Goal: Task Accomplishment & Management: Manage account settings

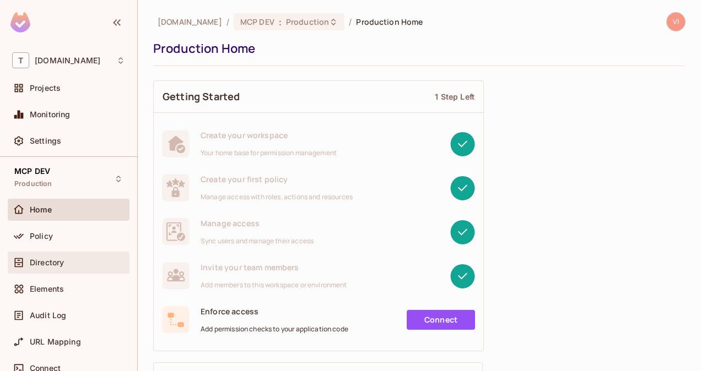
click at [60, 260] on span "Directory" at bounding box center [47, 262] width 34 height 9
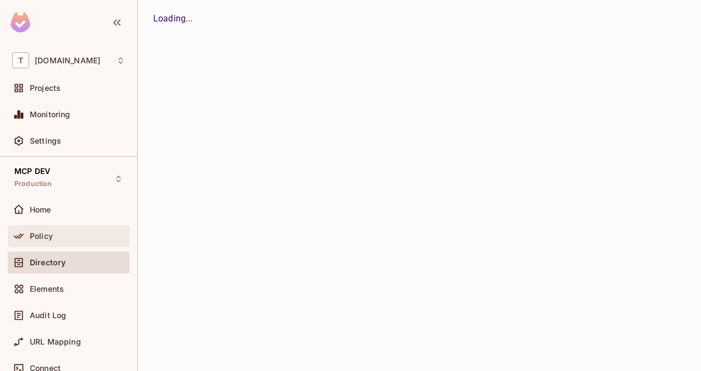
click at [56, 245] on div "Policy" at bounding box center [69, 236] width 122 height 22
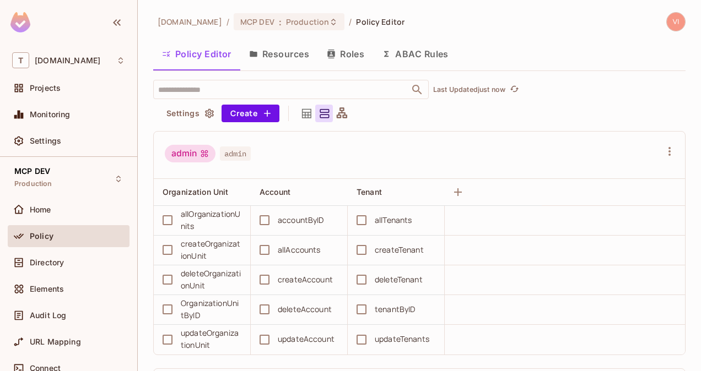
click at [355, 56] on button "Roles" at bounding box center [345, 54] width 55 height 28
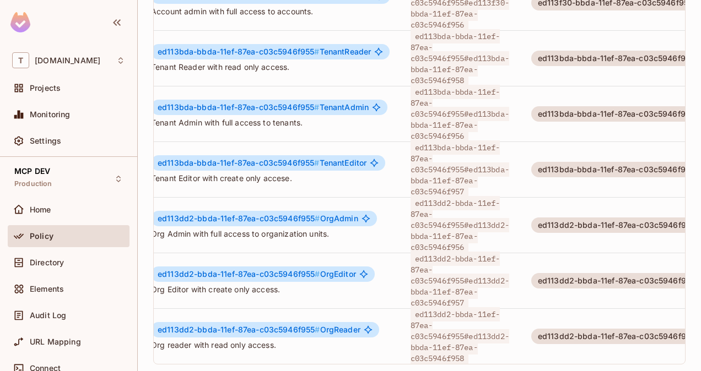
scroll to position [0, 10]
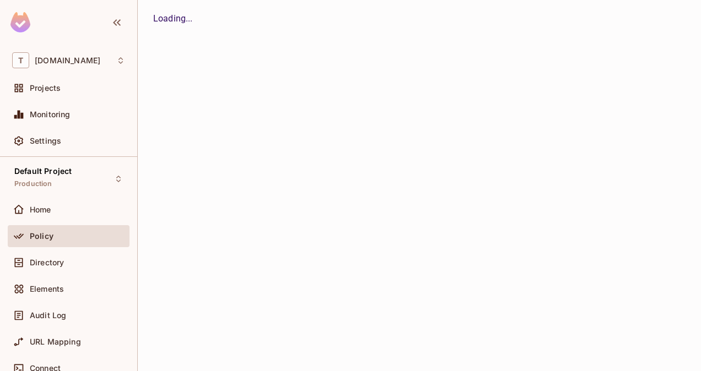
drag, startPoint x: 325, startPoint y: 275, endPoint x: 328, endPoint y: 314, distance: 38.7
click at [328, 314] on div "Loading..." at bounding box center [419, 185] width 563 height 371
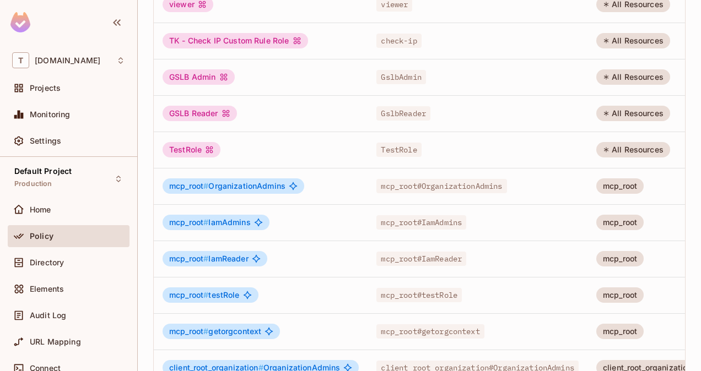
scroll to position [361, 0]
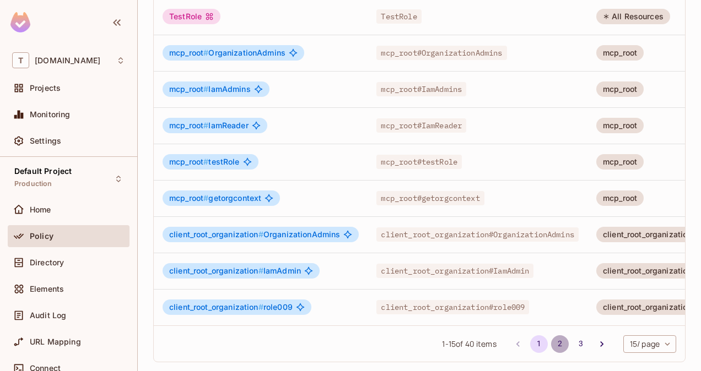
click at [551, 345] on button "2" at bounding box center [560, 345] width 18 height 18
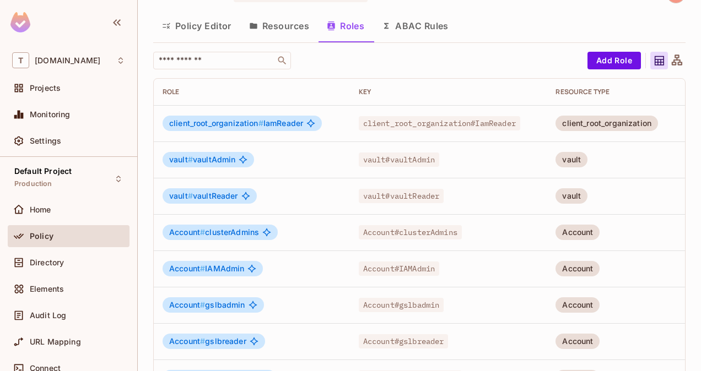
scroll to position [0, 0]
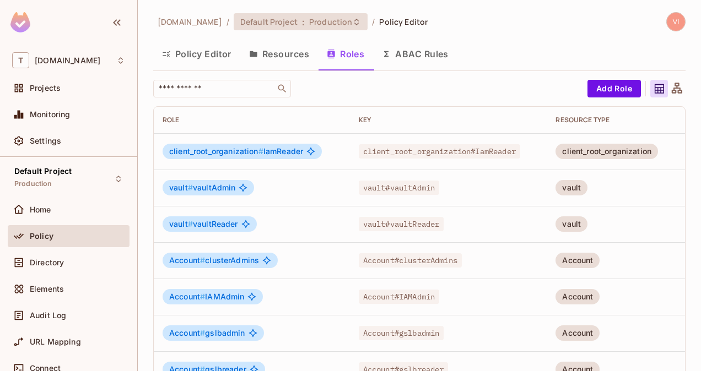
click at [322, 18] on span "Production" at bounding box center [330, 22] width 43 height 10
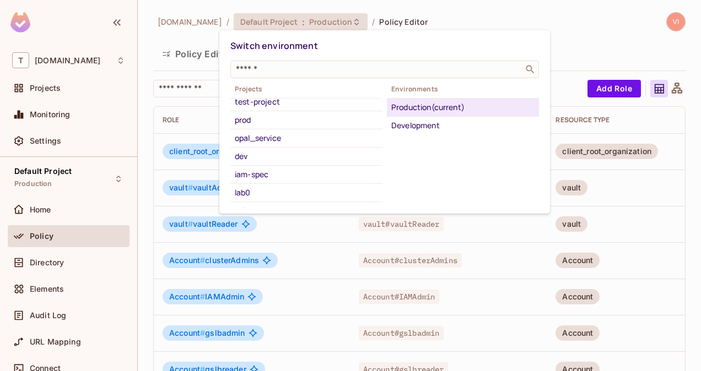
scroll to position [177, 0]
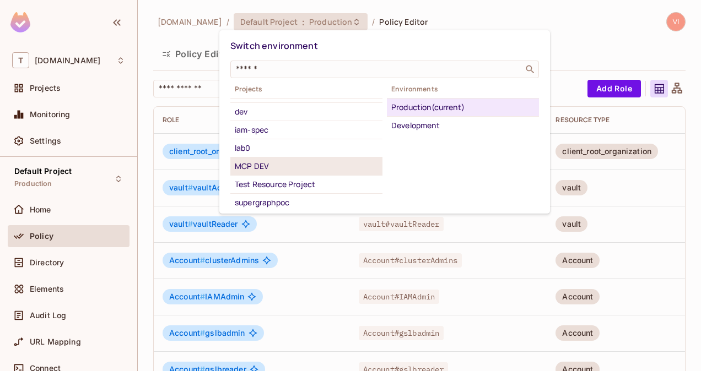
click at [285, 163] on div "MCP DEV" at bounding box center [306, 166] width 143 height 13
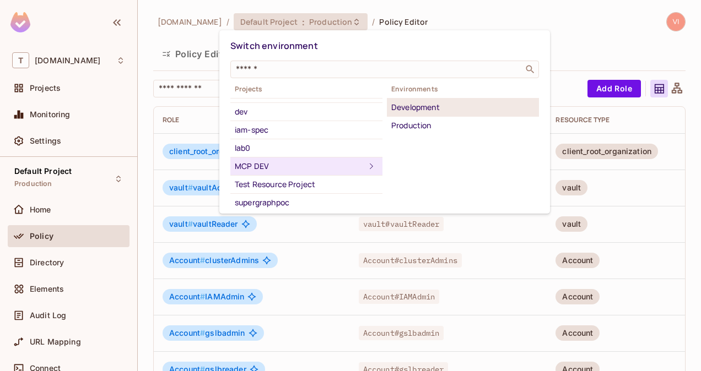
click at [427, 111] on div "Development" at bounding box center [462, 107] width 143 height 13
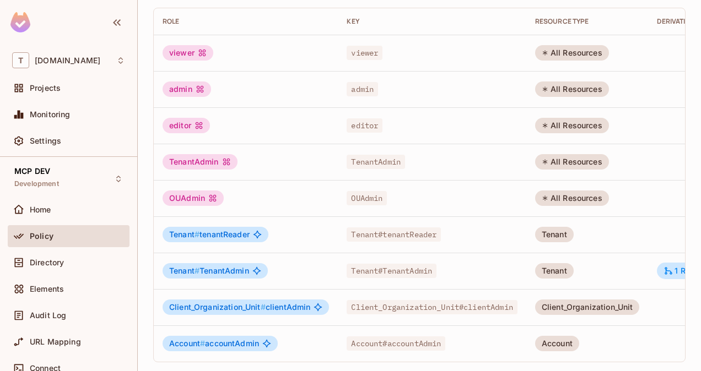
scroll to position [0, 0]
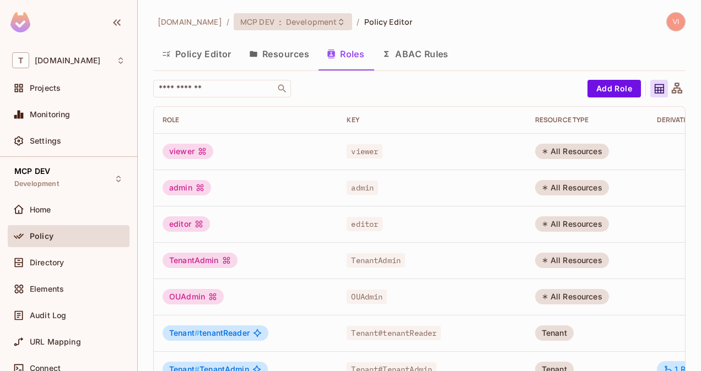
click at [337, 18] on icon at bounding box center [341, 22] width 9 height 9
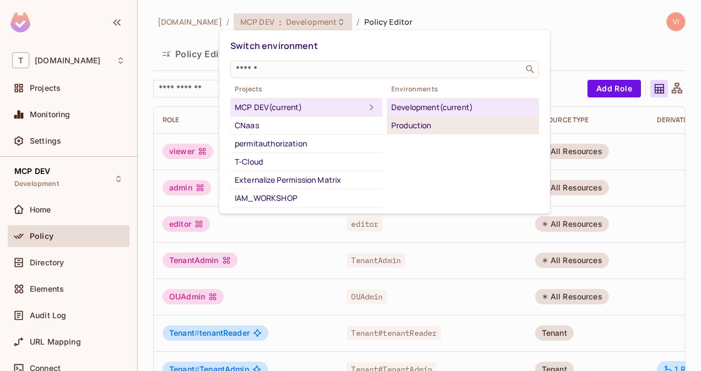
click at [414, 132] on li "Production" at bounding box center [463, 126] width 152 height 18
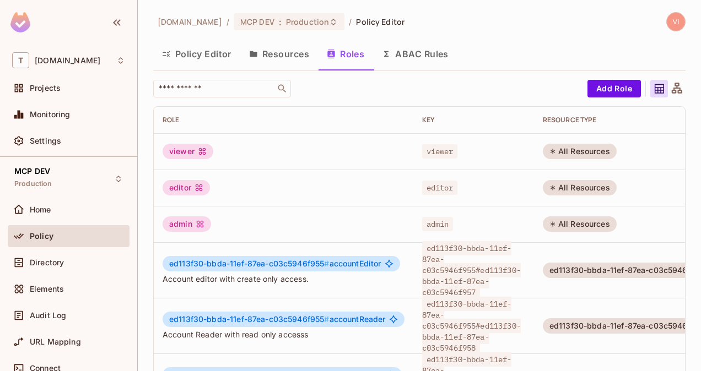
click at [306, 50] on button "Resources" at bounding box center [279, 54] width 78 height 28
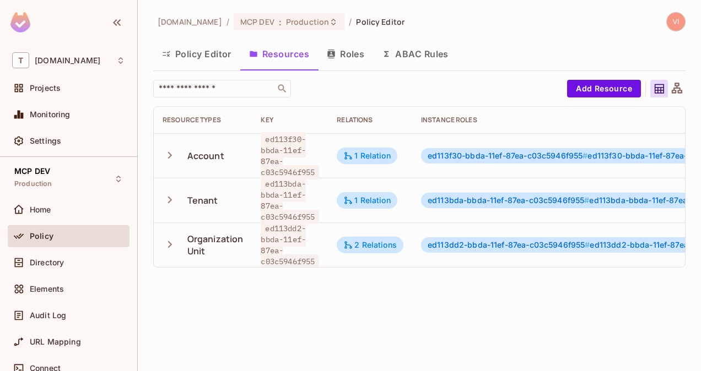
scroll to position [0, 239]
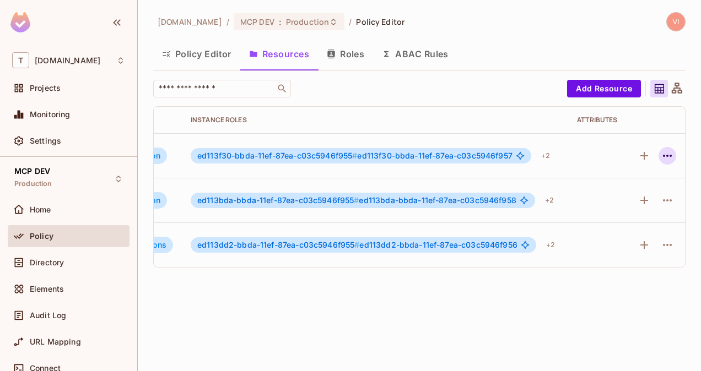
click at [661, 156] on icon "button" at bounding box center [667, 155] width 13 height 13
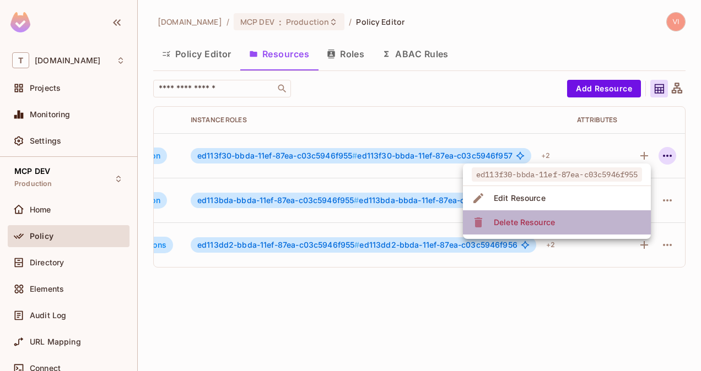
click at [583, 222] on li "Delete Resource" at bounding box center [557, 223] width 188 height 24
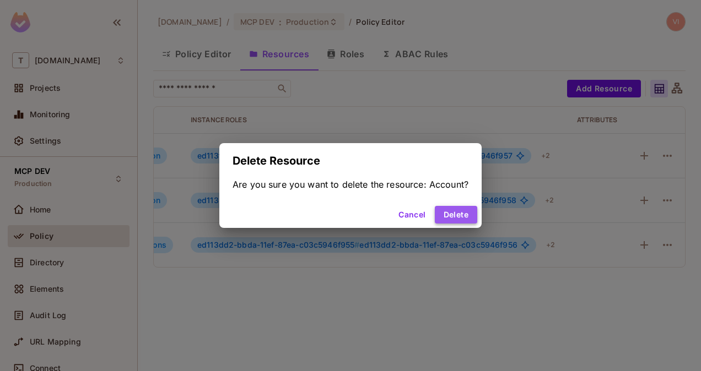
click at [465, 219] on button "Delete" at bounding box center [456, 215] width 42 height 18
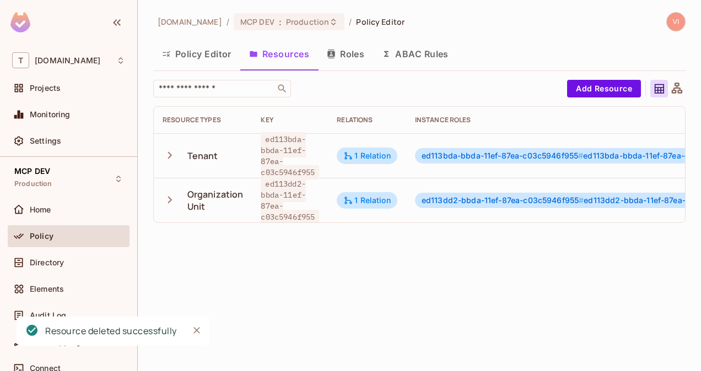
scroll to position [0, 233]
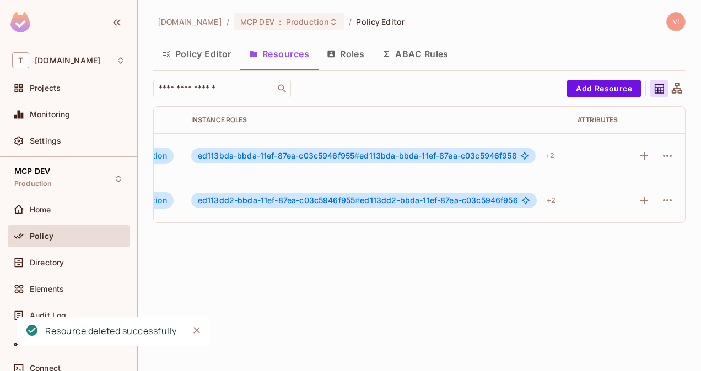
click at [668, 201] on td at bounding box center [656, 200] width 58 height 45
click at [661, 199] on icon "button" at bounding box center [667, 200] width 13 height 13
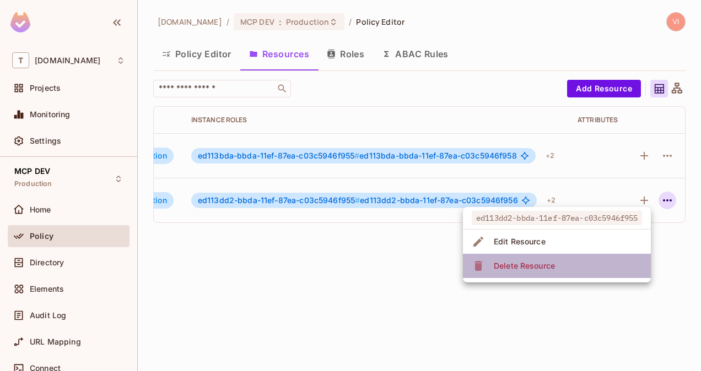
click at [567, 263] on li "Delete Resource" at bounding box center [557, 266] width 188 height 24
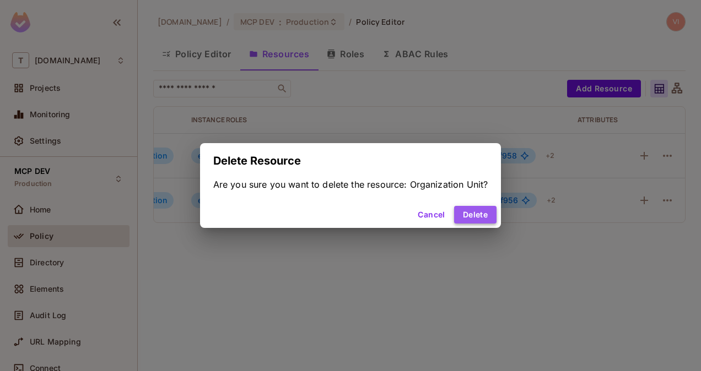
click at [475, 213] on button "Delete" at bounding box center [475, 215] width 42 height 18
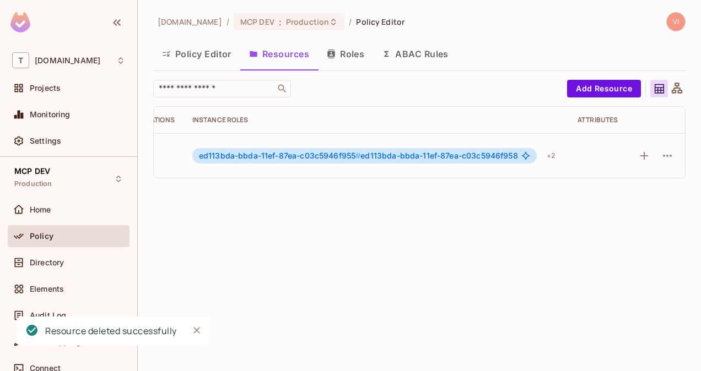
scroll to position [0, 187]
click at [661, 157] on icon "button" at bounding box center [667, 155] width 13 height 13
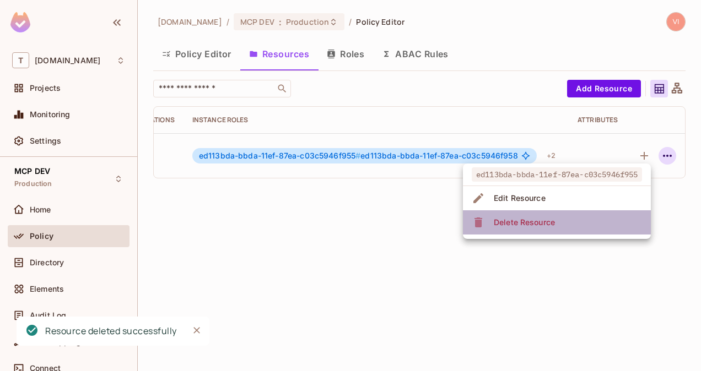
click at [564, 222] on li "Delete Resource" at bounding box center [557, 223] width 188 height 24
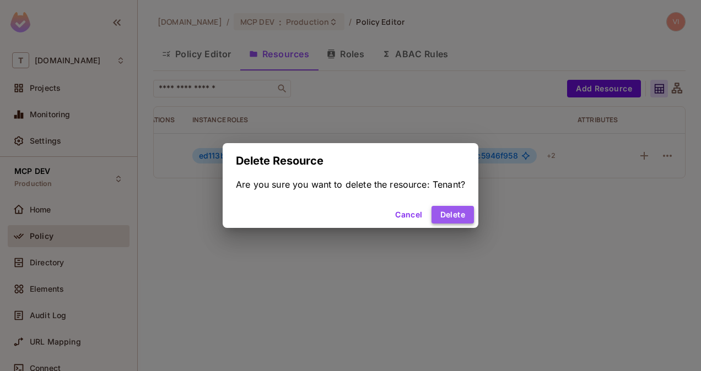
click at [461, 212] on button "Delete" at bounding box center [453, 215] width 42 height 18
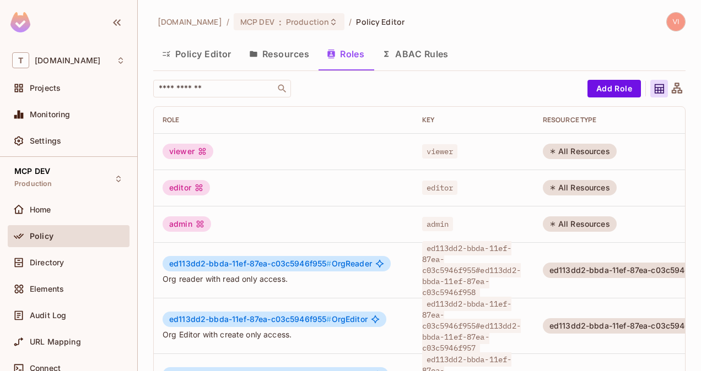
click at [303, 52] on button "Resources" at bounding box center [279, 54] width 78 height 28
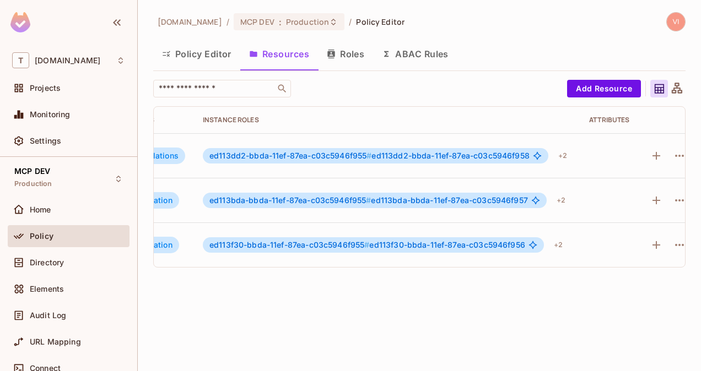
scroll to position [0, 239]
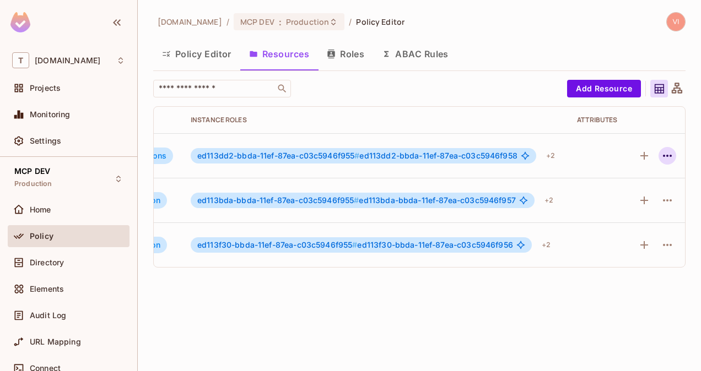
click at [660, 162] on button "button" at bounding box center [668, 156] width 18 height 18
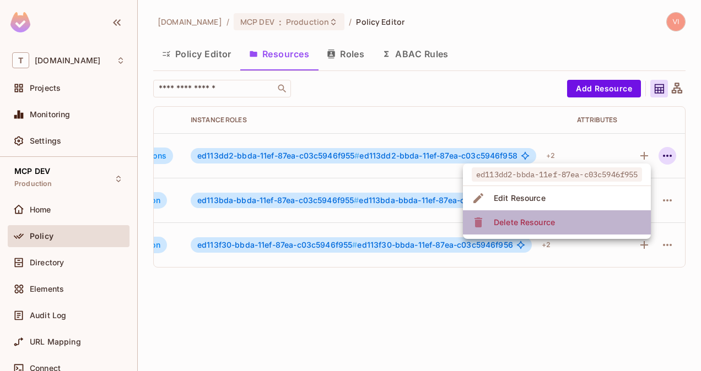
click at [543, 225] on div "Delete Resource" at bounding box center [524, 222] width 61 height 11
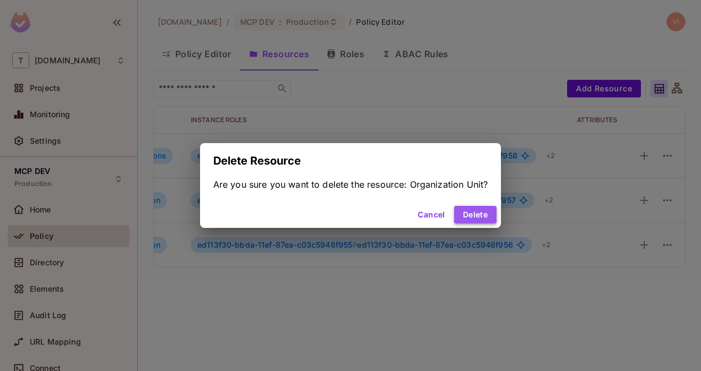
click at [476, 215] on button "Delete" at bounding box center [475, 215] width 42 height 18
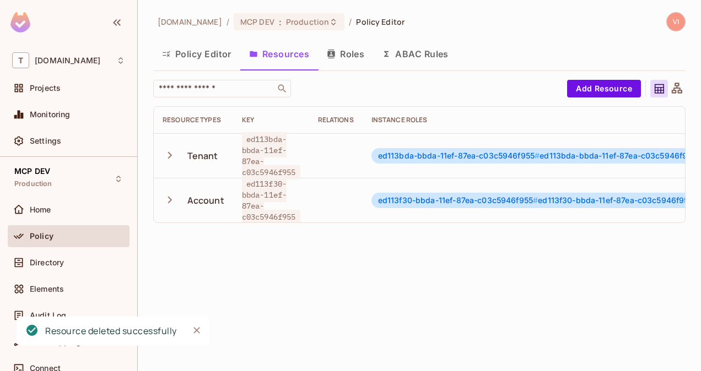
scroll to position [0, 190]
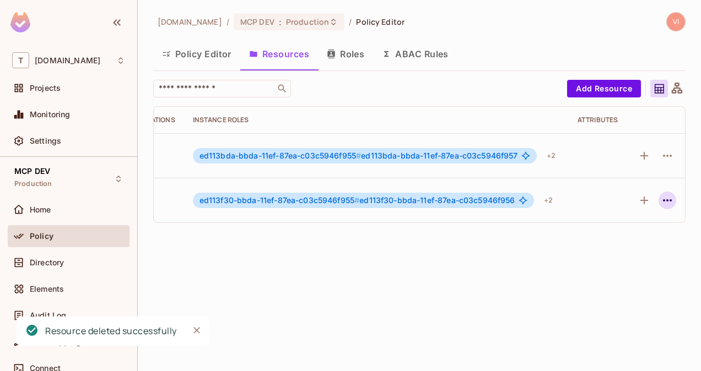
click at [661, 199] on icon "button" at bounding box center [667, 200] width 13 height 13
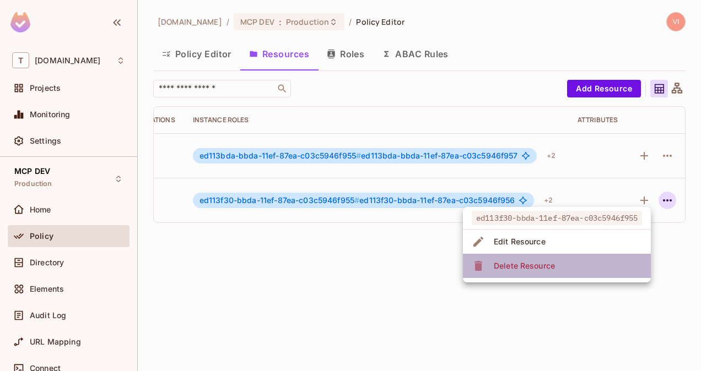
click at [558, 267] on span "Delete Resource" at bounding box center [524, 266] width 68 height 18
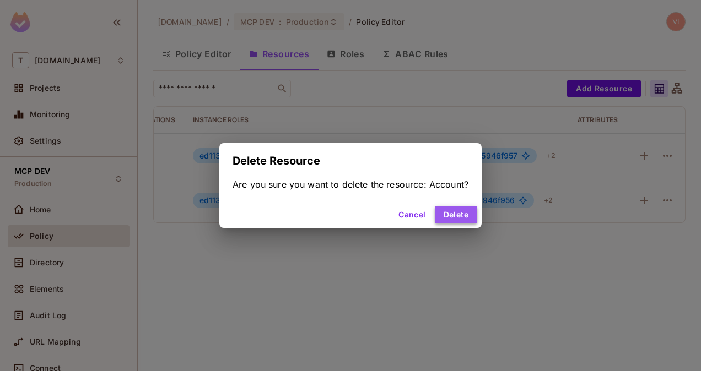
click at [449, 220] on button "Delete" at bounding box center [456, 215] width 42 height 18
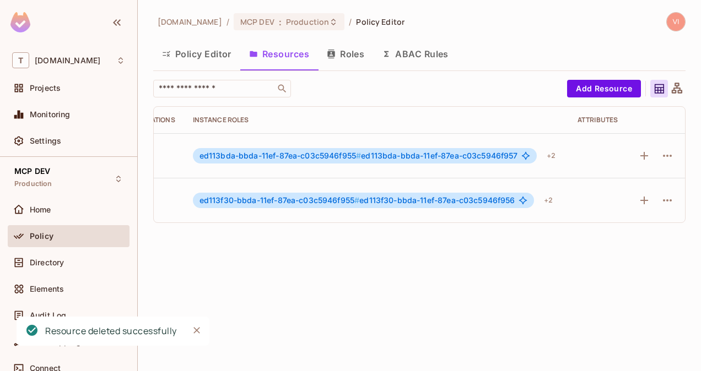
scroll to position [0, 187]
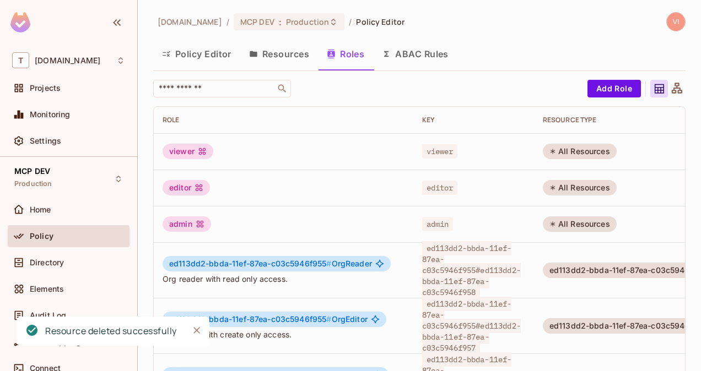
click at [294, 63] on button "Resources" at bounding box center [279, 54] width 78 height 28
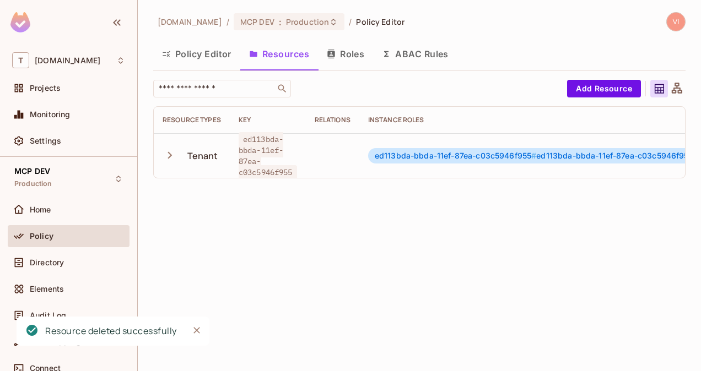
scroll to position [0, 187]
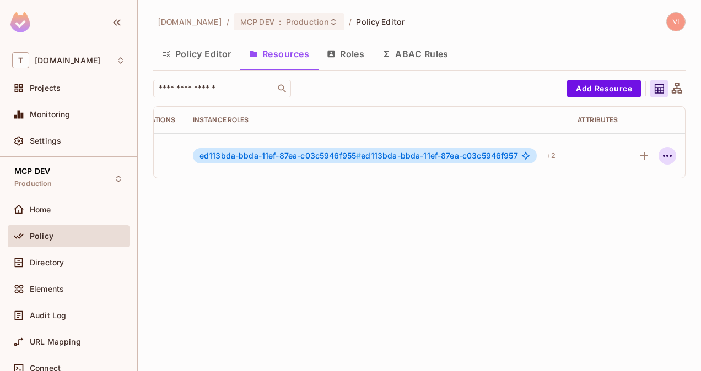
click at [661, 158] on icon "button" at bounding box center [667, 155] width 13 height 13
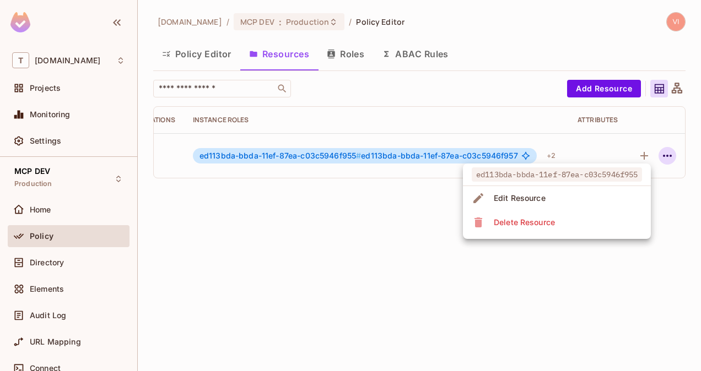
click at [583, 219] on li "Delete Resource" at bounding box center [557, 223] width 188 height 24
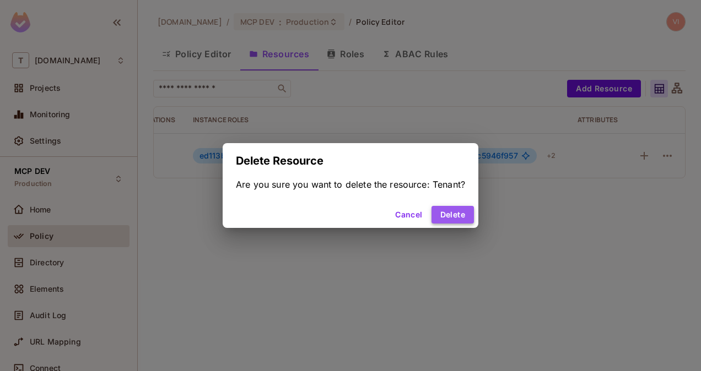
click at [463, 219] on button "Delete" at bounding box center [453, 215] width 42 height 18
